Goal: Task Accomplishment & Management: Use online tool/utility

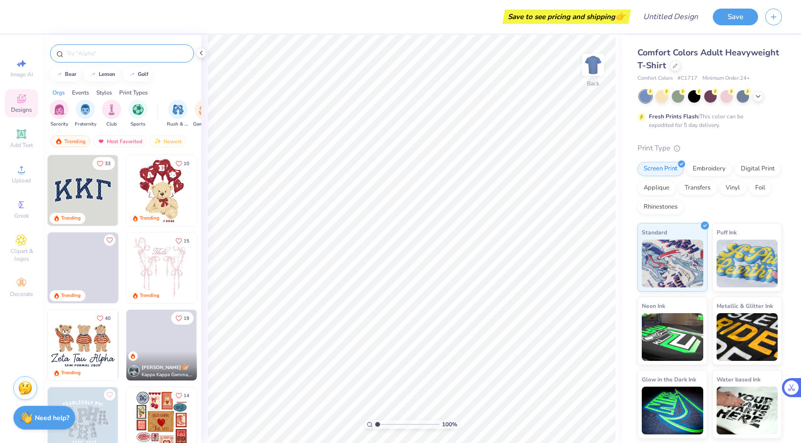
click at [85, 50] on input "text" at bounding box center [127, 54] width 122 height 10
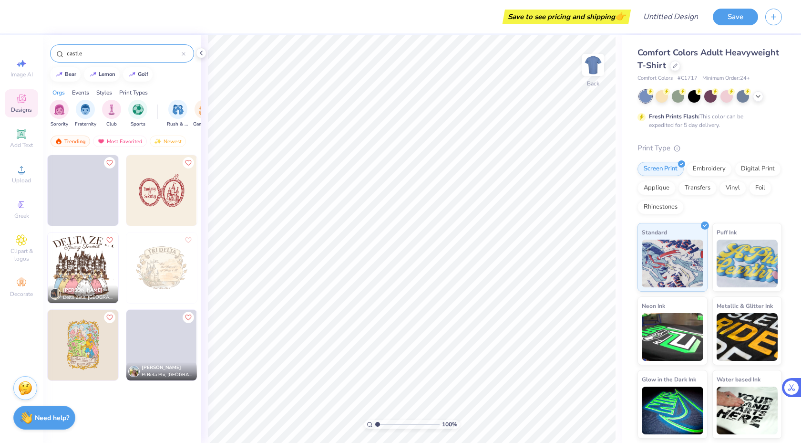
type input "castle"
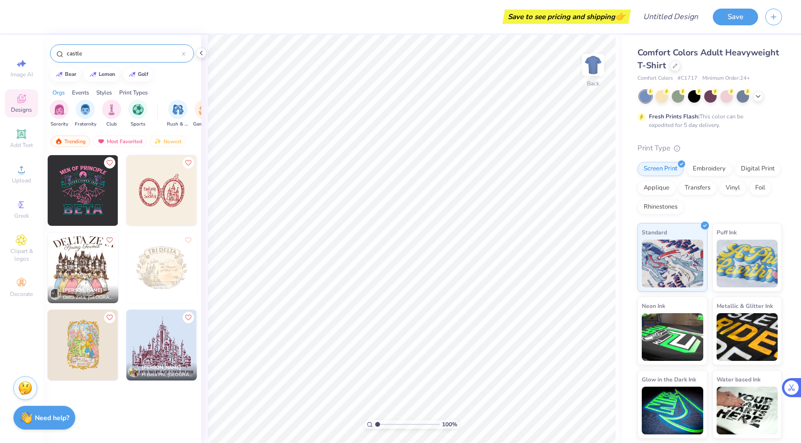
click at [85, 353] on img at bounding box center [83, 345] width 71 height 71
click at [154, 341] on img at bounding box center [161, 345] width 71 height 71
click at [163, 259] on img at bounding box center [161, 267] width 71 height 71
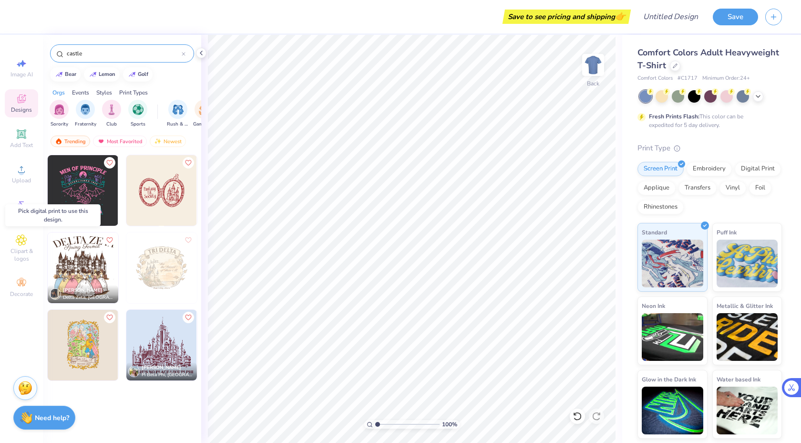
click at [156, 259] on img at bounding box center [161, 267] width 71 height 71
click at [163, 263] on img at bounding box center [161, 267] width 71 height 71
click at [158, 262] on img at bounding box center [161, 267] width 71 height 71
click at [762, 170] on div "Digital Print" at bounding box center [758, 167] width 46 height 14
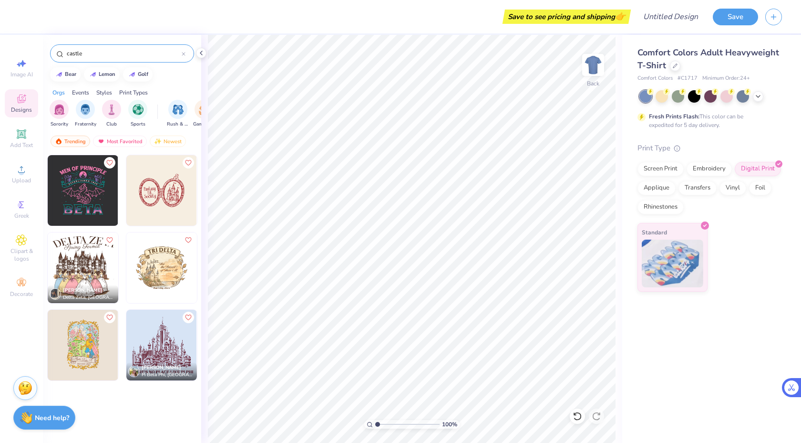
click at [179, 270] on img at bounding box center [161, 267] width 71 height 71
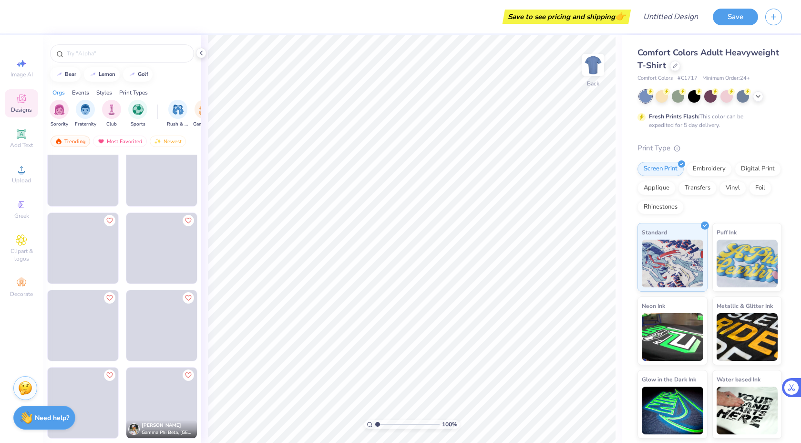
scroll to position [4350, 0]
